Goal: Find specific page/section

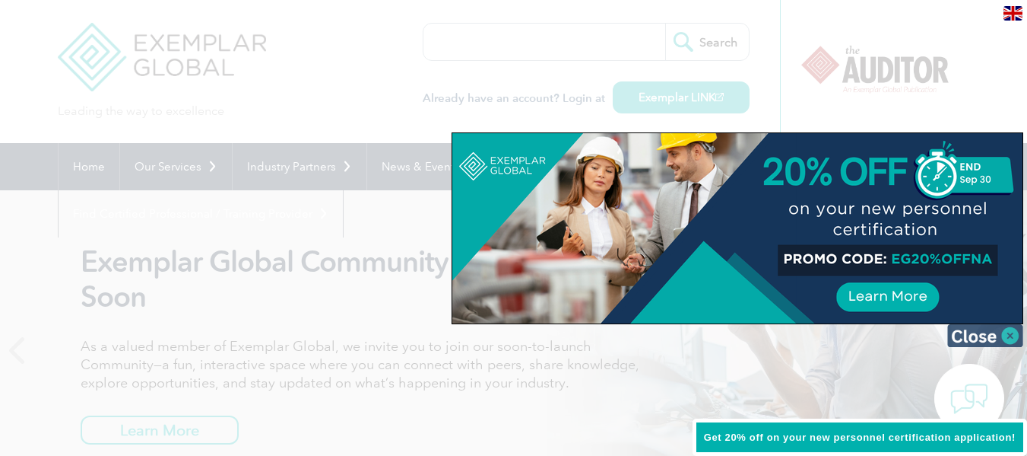
click at [972, 335] on img at bounding box center [986, 335] width 76 height 23
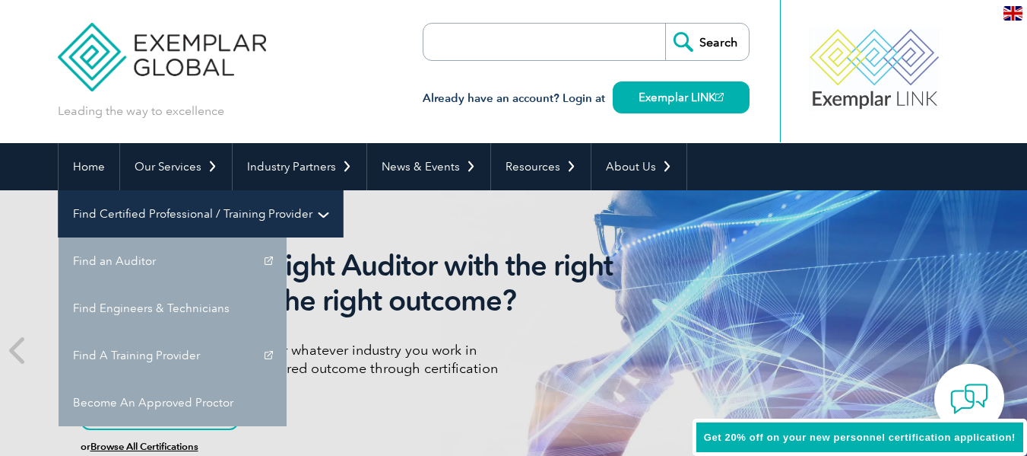
click at [343, 190] on link "Find Certified Professional / Training Provider" at bounding box center [201, 213] width 284 height 47
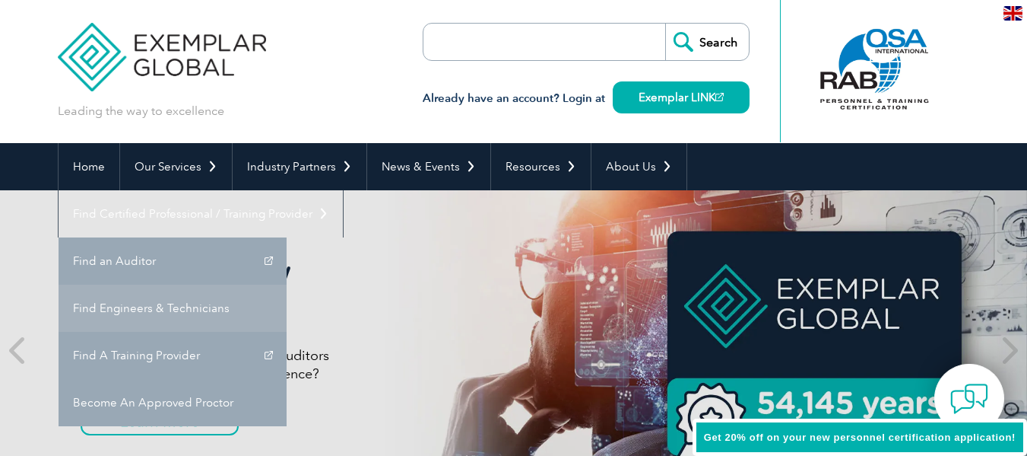
click at [287, 284] on link "Find Engineers & Technicians" at bounding box center [173, 307] width 228 height 47
